Goal: Information Seeking & Learning: Learn about a topic

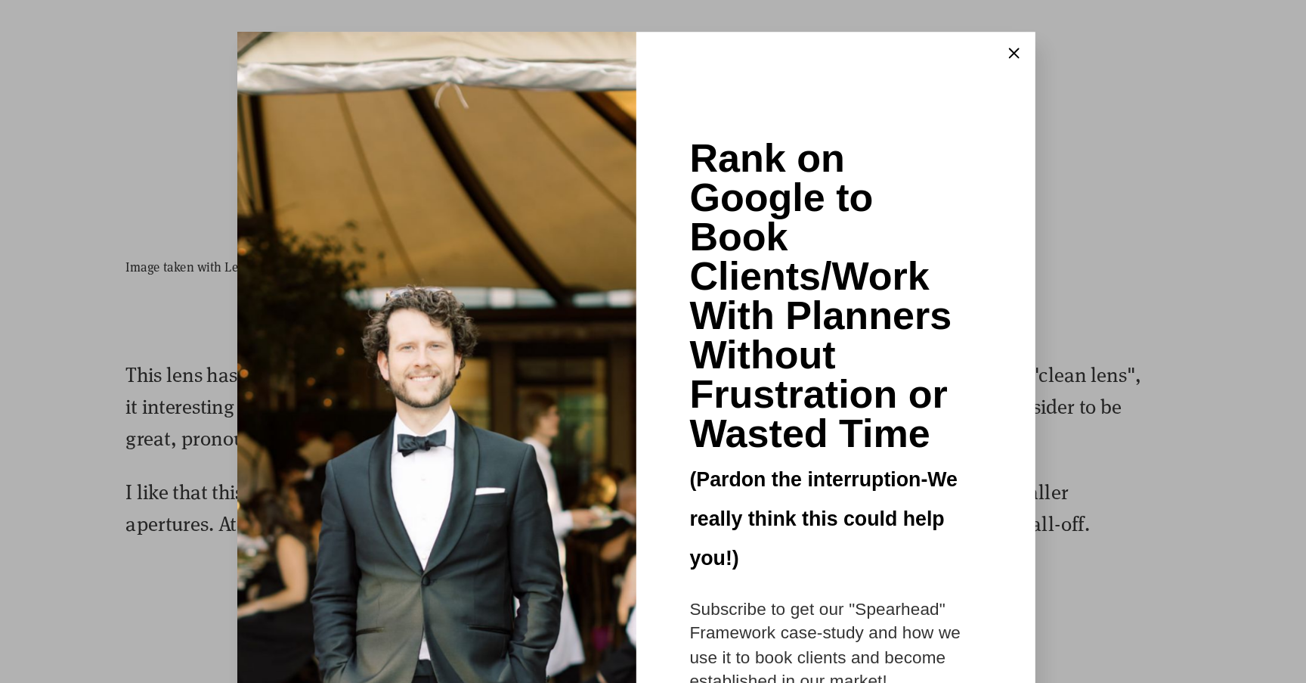
scroll to position [2604, 0]
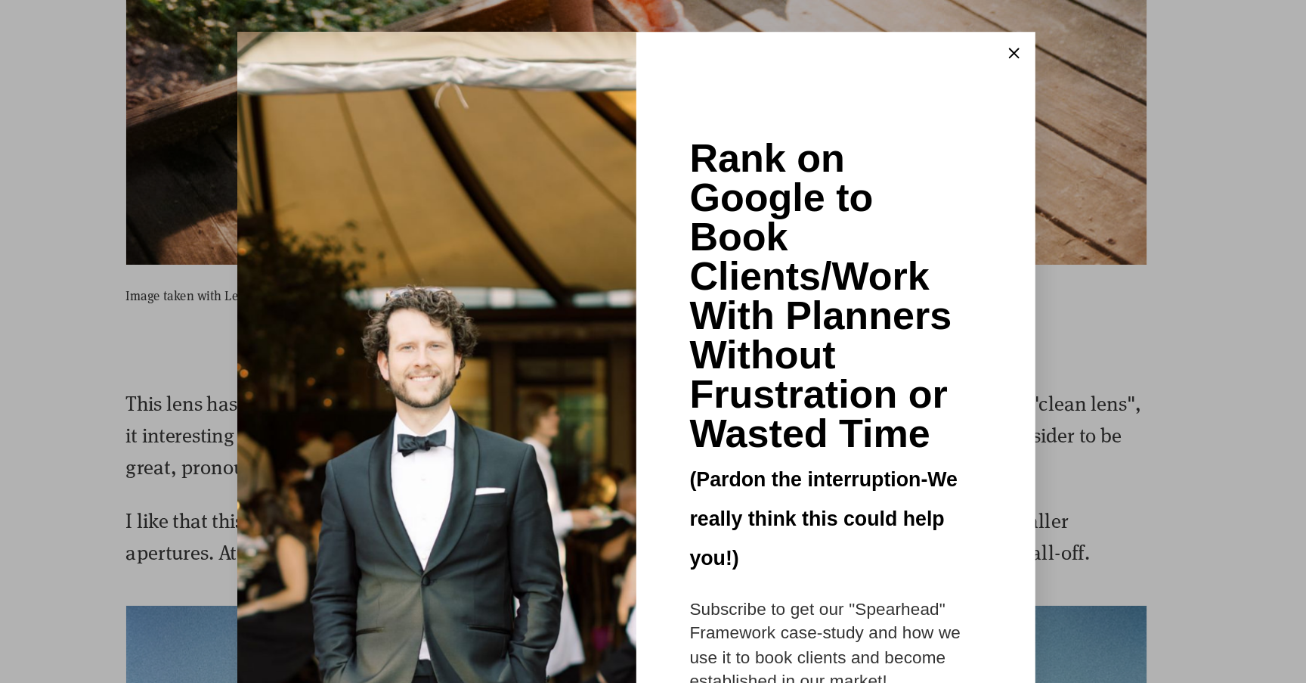
click at [918, 39] on icon at bounding box center [922, 38] width 8 height 8
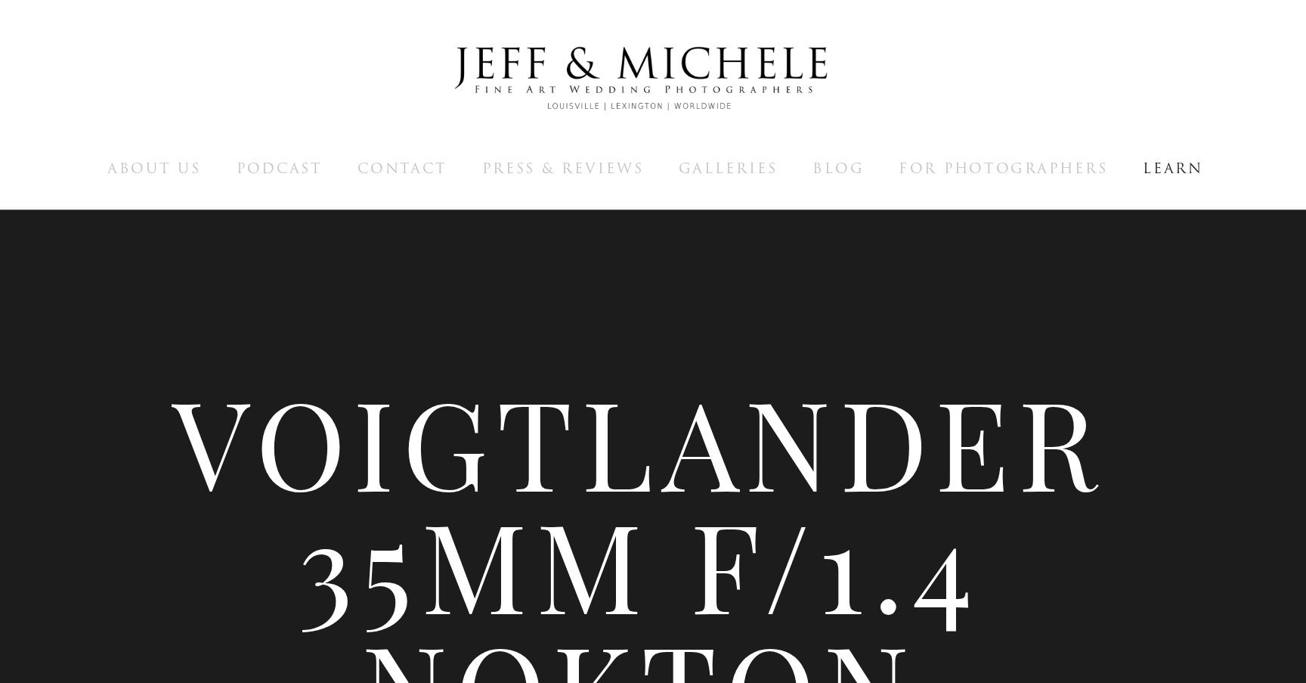
scroll to position [0, 0]
click at [541, 129] on li "Press & Reviews" at bounding box center [598, 120] width 115 height 20
click at [541, 120] on span "Press & Reviews" at bounding box center [598, 120] width 115 height 14
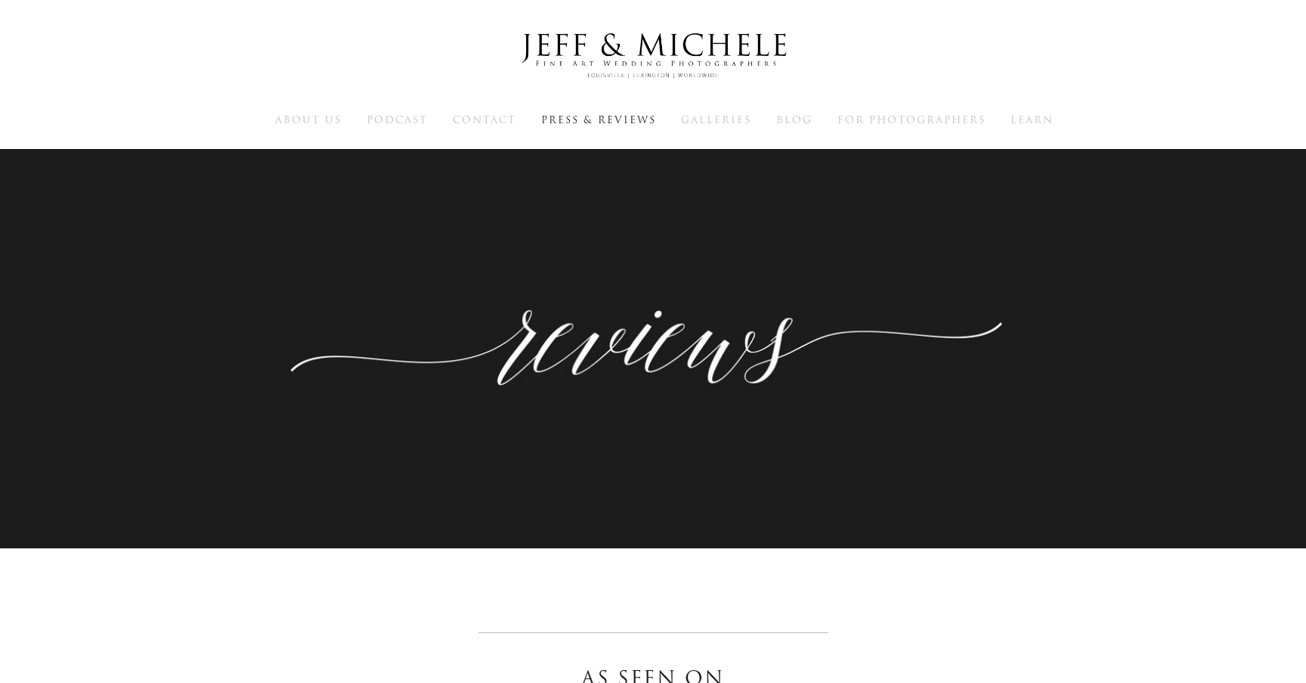
click at [820, 122] on ul "About Us Podcast Contact Press & Reviews Galleries Blog For Photographers Learn" at bounding box center [652, 120] width 1185 height 20
click at [798, 122] on span "Blog" at bounding box center [794, 120] width 36 height 14
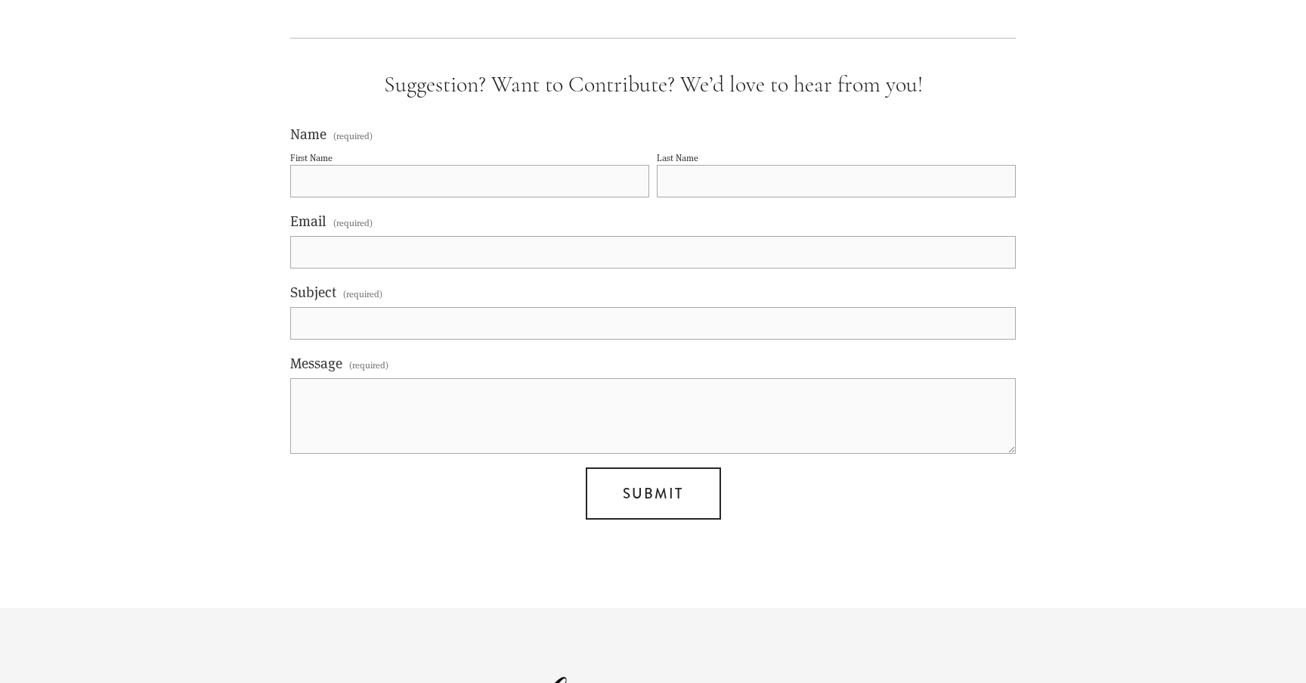
scroll to position [7383, 0]
